Goal: Find specific page/section

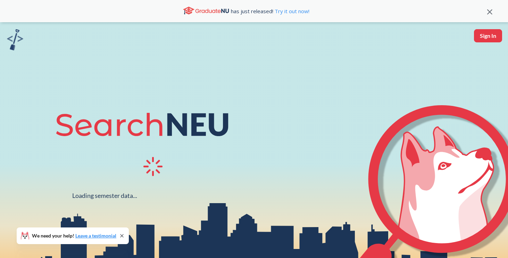
scroll to position [82, 0]
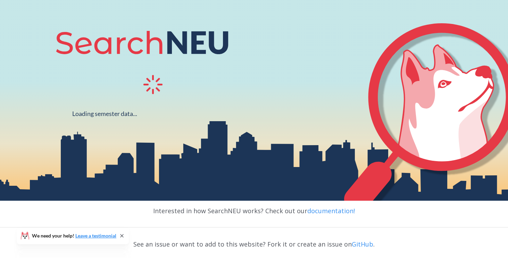
click at [122, 236] on icon at bounding box center [122, 236] width 6 height 6
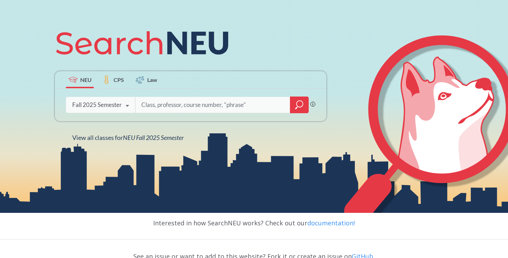
click at [122, 105] on icon at bounding box center [127, 105] width 13 height 19
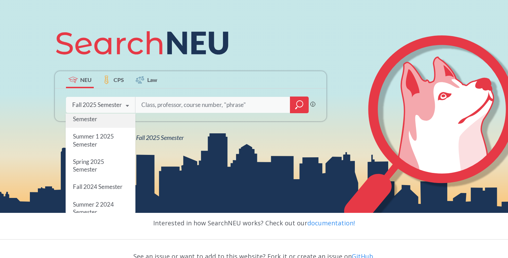
scroll to position [54, 0]
click at [168, 98] on input "search" at bounding box center [213, 104] width 144 height 15
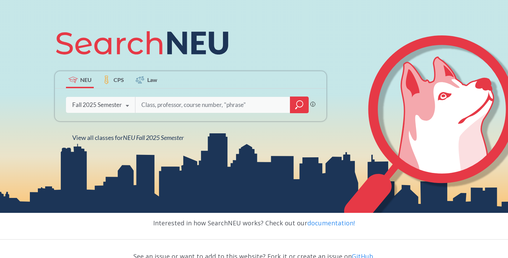
click at [312, 107] on div "Phrase search guarantees the exact search appears in the results. Ex. If you wa…" at bounding box center [312, 106] width 5 height 12
click at [296, 107] on icon "magnifying glass" at bounding box center [296, 108] width 2 height 2
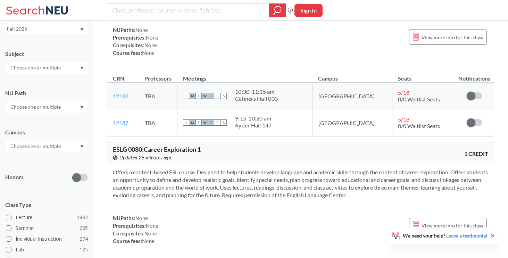
scroll to position [47, 0]
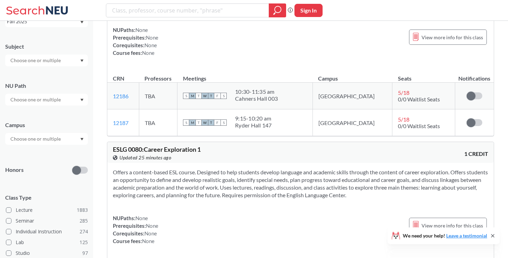
click at [71, 96] on div at bounding box center [46, 100] width 83 height 12
click at [70, 89] on div "NU Path" at bounding box center [46, 86] width 83 height 8
click at [56, 143] on div at bounding box center [46, 139] width 83 height 12
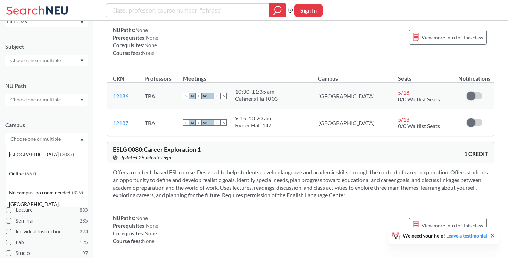
click at [56, 143] on div at bounding box center [46, 139] width 83 height 12
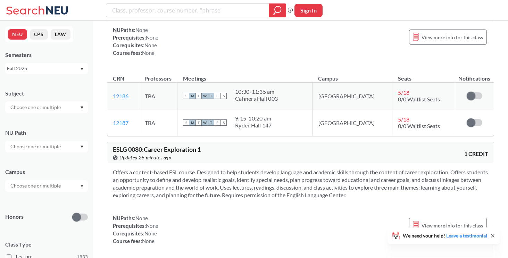
scroll to position [0, 0]
